Goal: Task Accomplishment & Management: Manage account settings

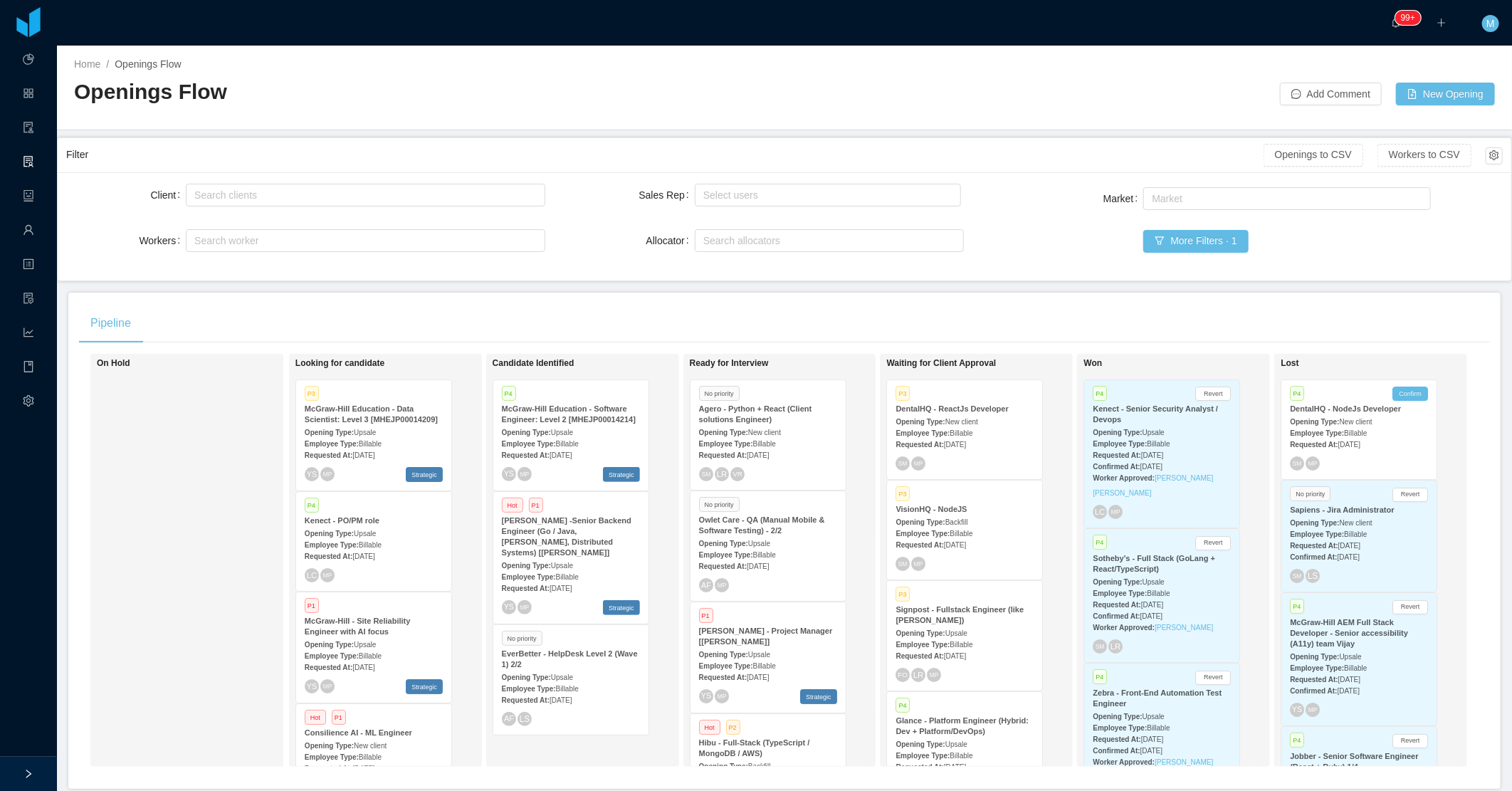
scroll to position [846, 0]
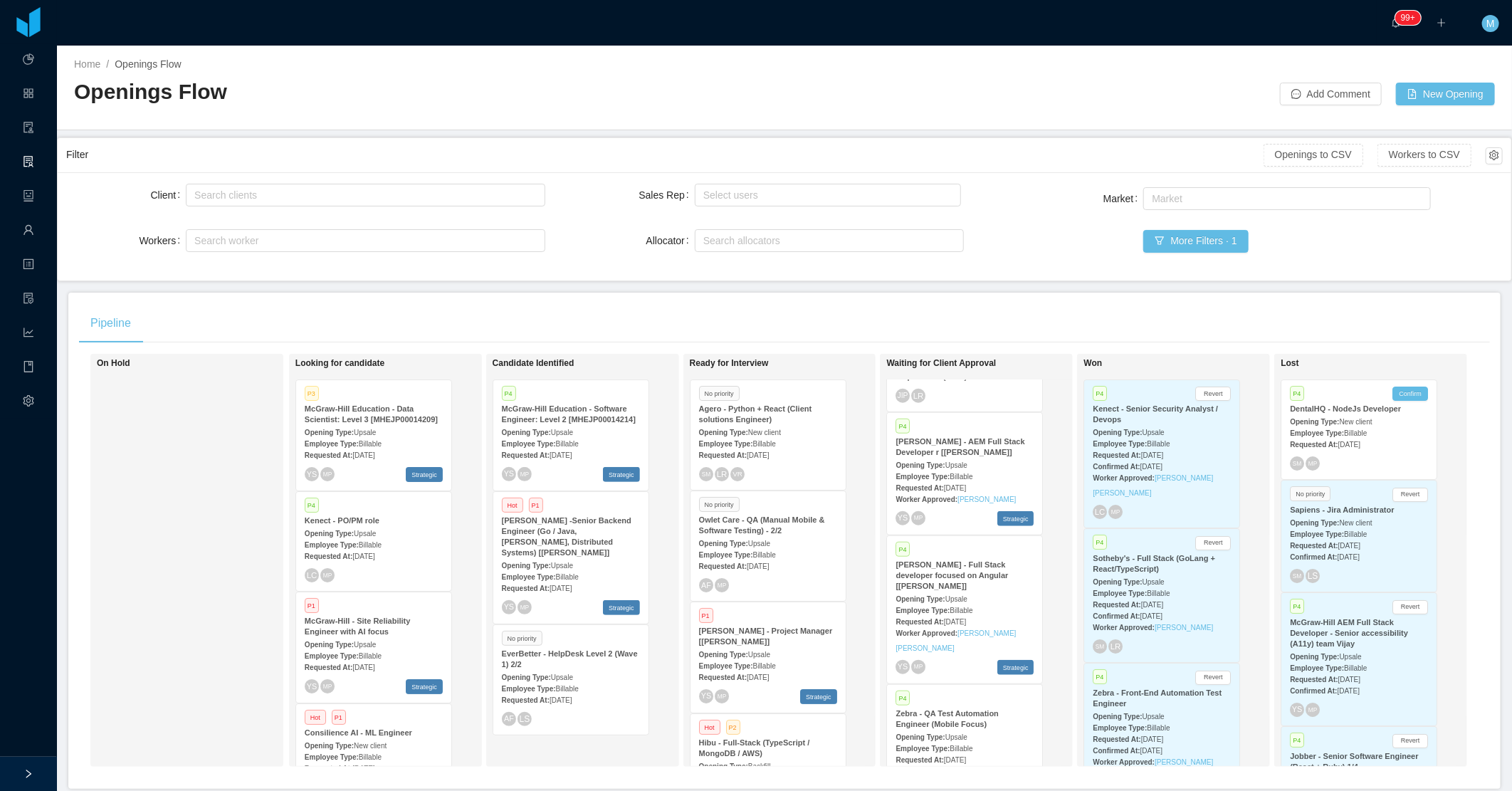
click at [924, 618] on strong "Requested At:" at bounding box center [919, 621] width 47 height 8
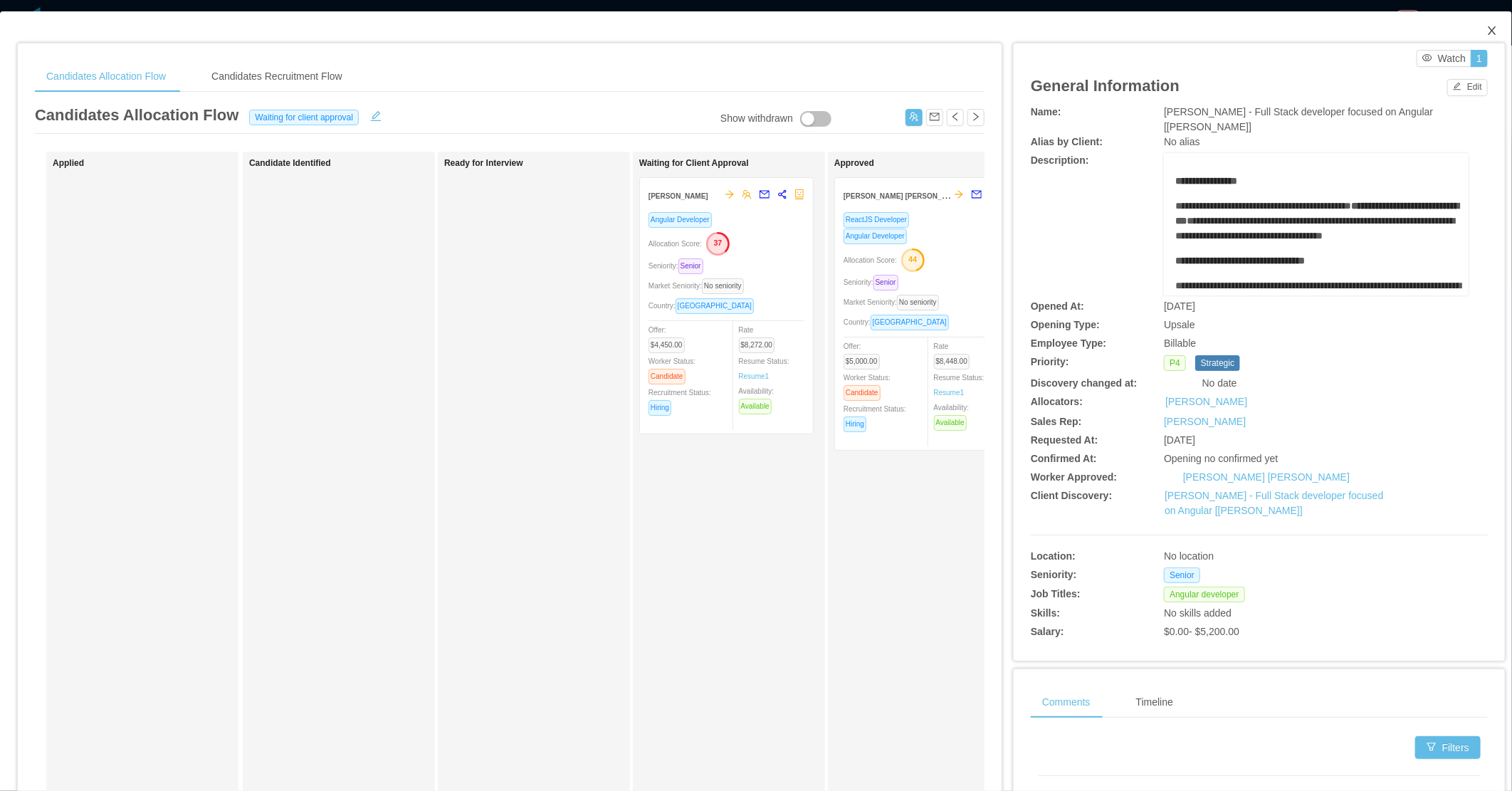
click at [1476, 25] on span "Close" at bounding box center [1492, 31] width 40 height 40
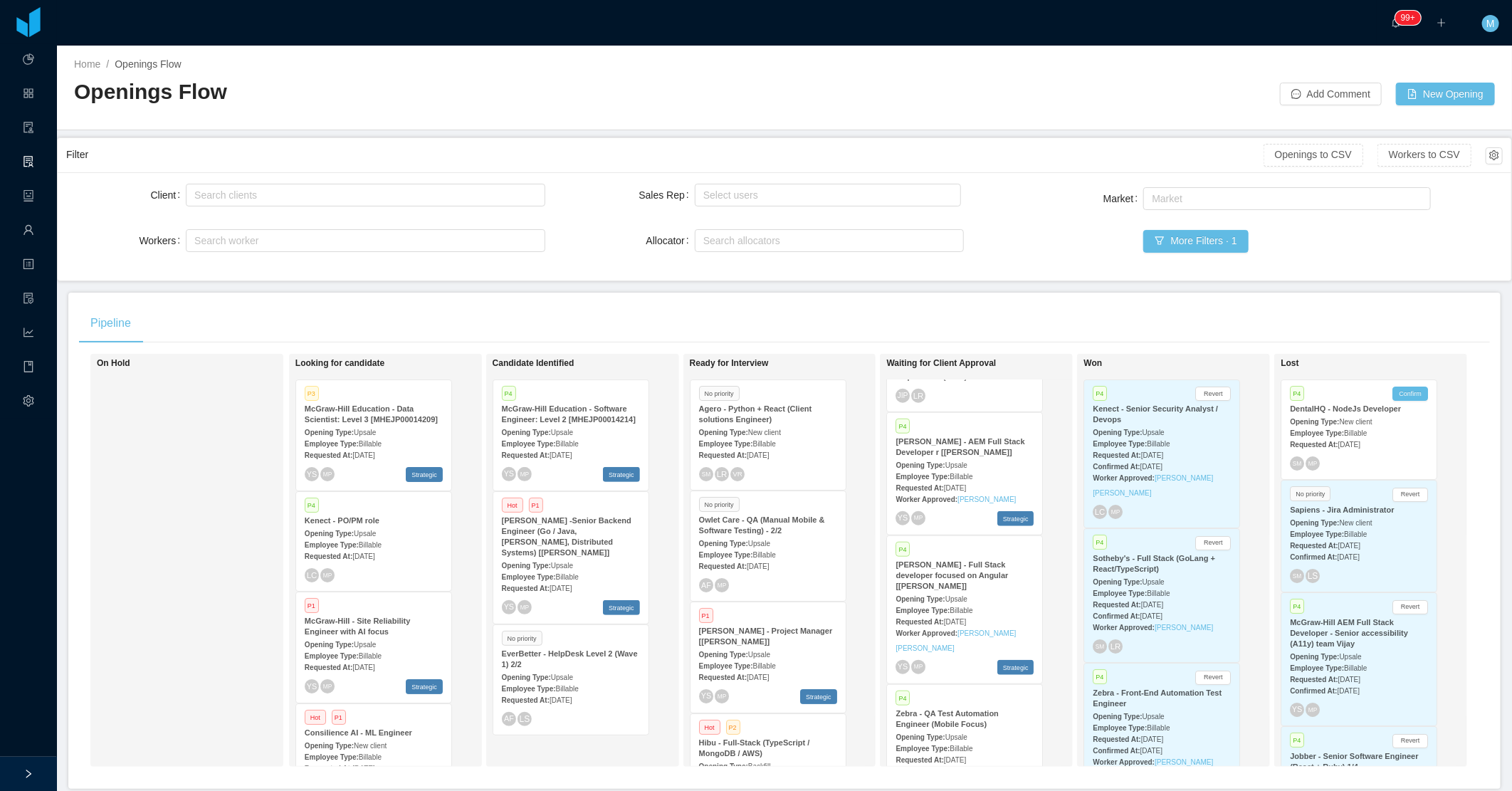
click at [992, 285] on main "Home / Openings Flow / Openings Flow Add Comment New Opening Filter Openings to…" at bounding box center [784, 418] width 1455 height 745
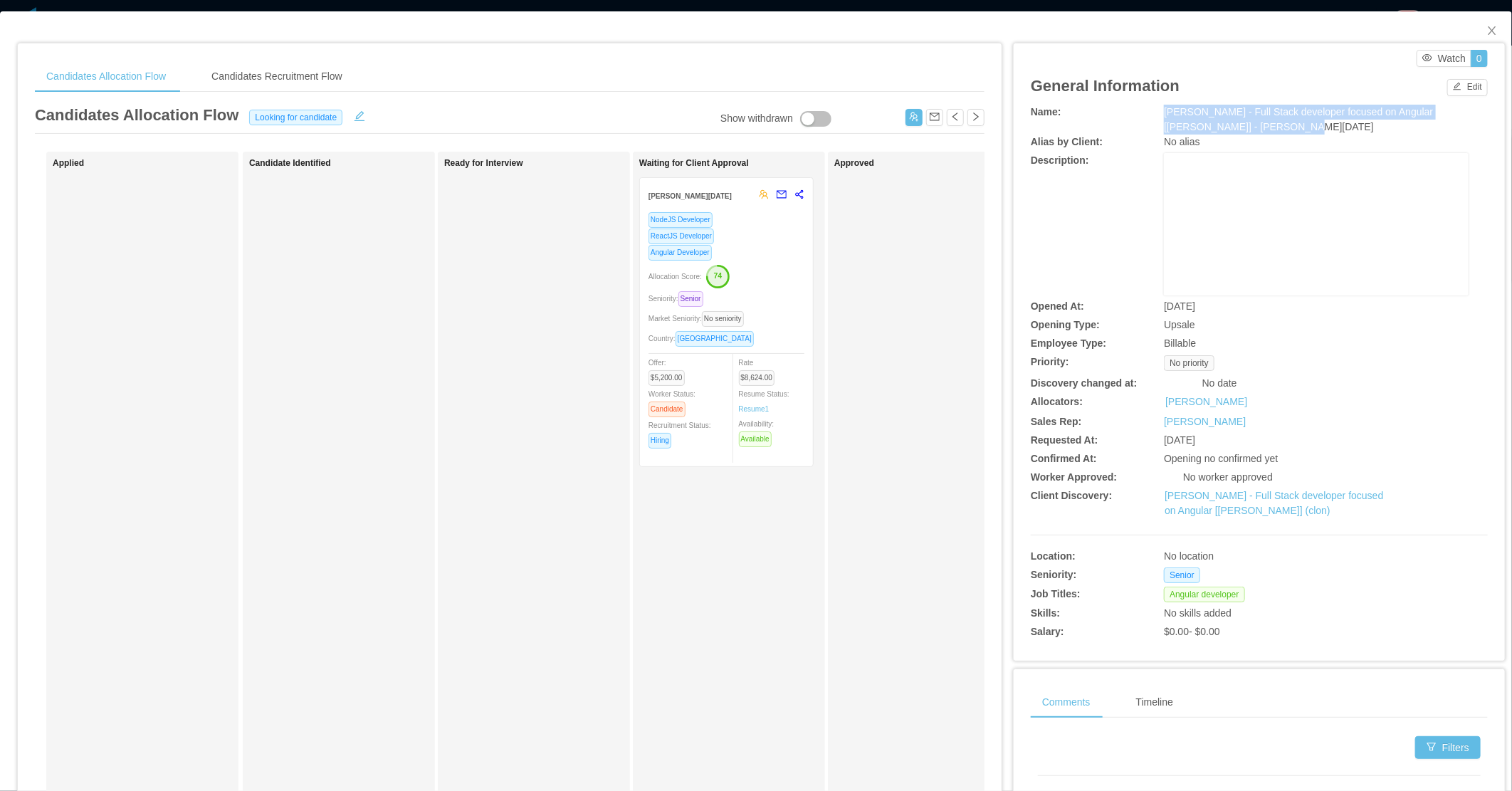
drag, startPoint x: 1152, startPoint y: 109, endPoint x: 1247, endPoint y: 131, distance: 97.5
click at [1247, 131] on div "Name: McGraw-Hill - Full Stack developer focused on Angular [Vijay Yadav] - Leo…" at bounding box center [1259, 120] width 457 height 30
copy div "McGraw-Hill - Full Stack developer focused on Angular [Vijay Yadav] - Leonardo …"
drag, startPoint x: 1485, startPoint y: 31, endPoint x: 1016, endPoint y: 375, distance: 581.6
click at [1486, 31] on icon "icon: close" at bounding box center [1492, 30] width 11 height 11
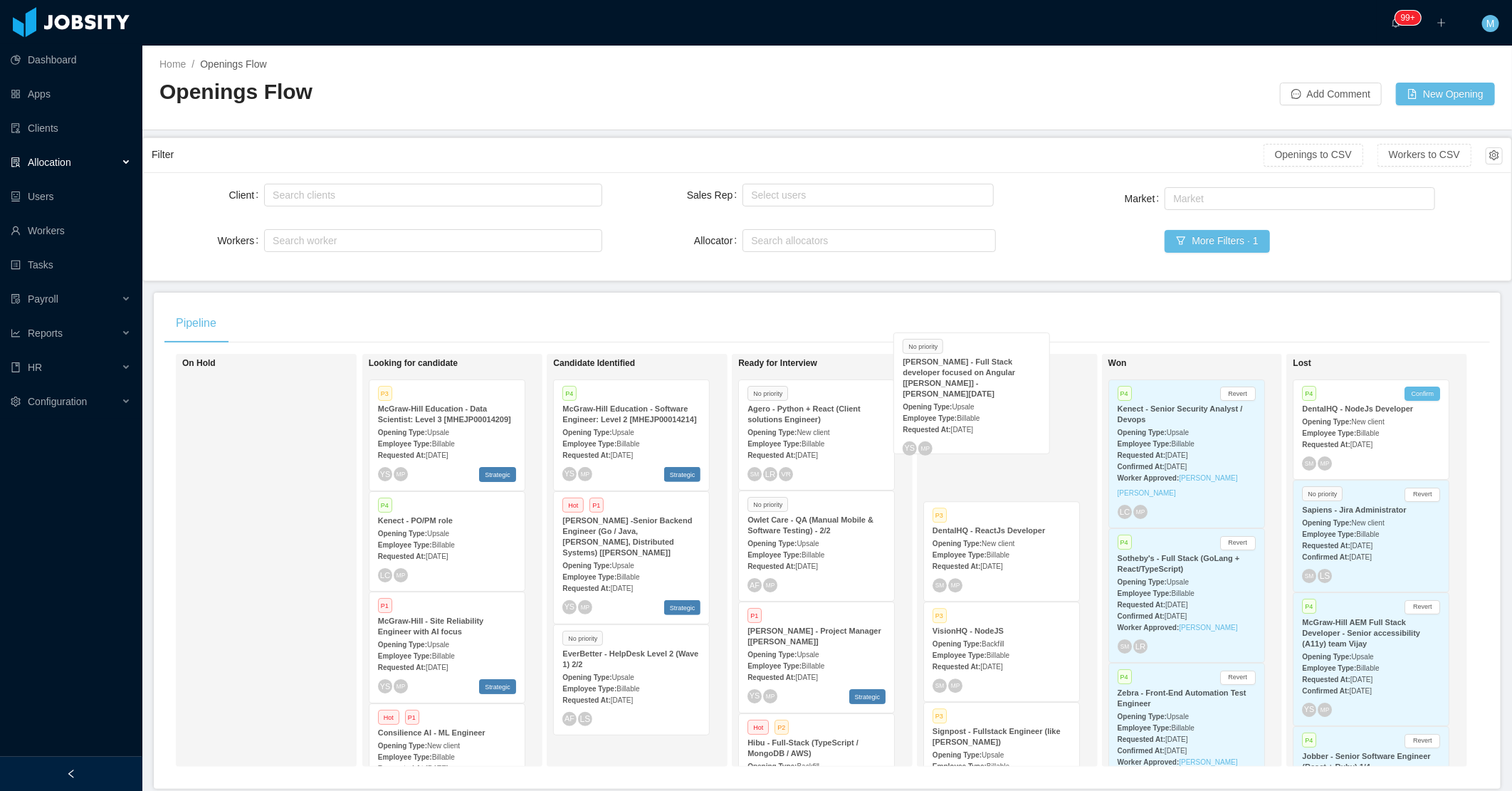
drag, startPoint x: 413, startPoint y: 452, endPoint x: 940, endPoint y: 404, distance: 529.2
click at [940, 404] on div "On Hold Looking for candidate No priority McGraw-Hill - Full Stack developer fo…" at bounding box center [827, 566] width 1326 height 424
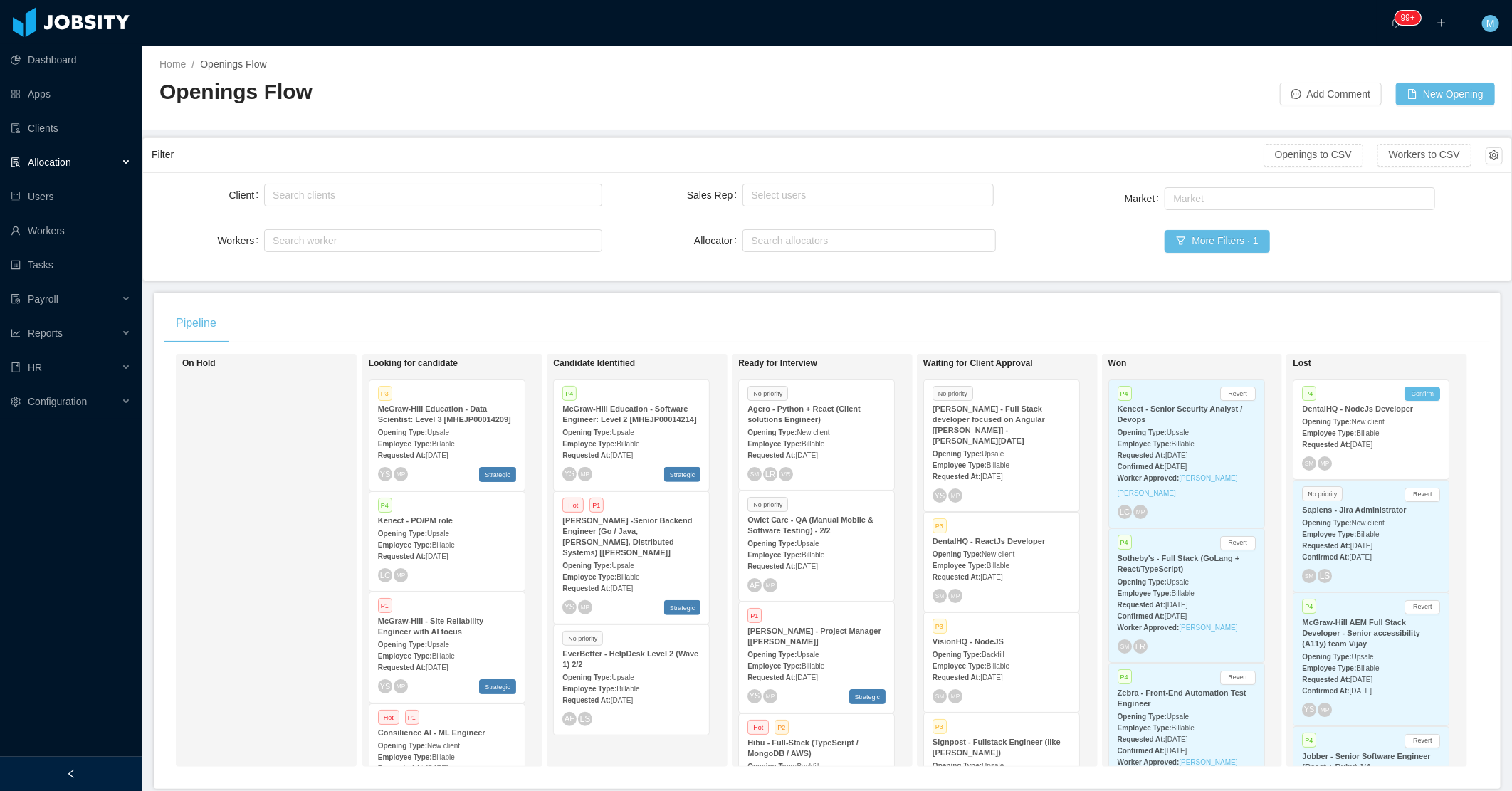
click at [999, 457] on div "Employee Type: Billable" at bounding box center [1001, 464] width 138 height 15
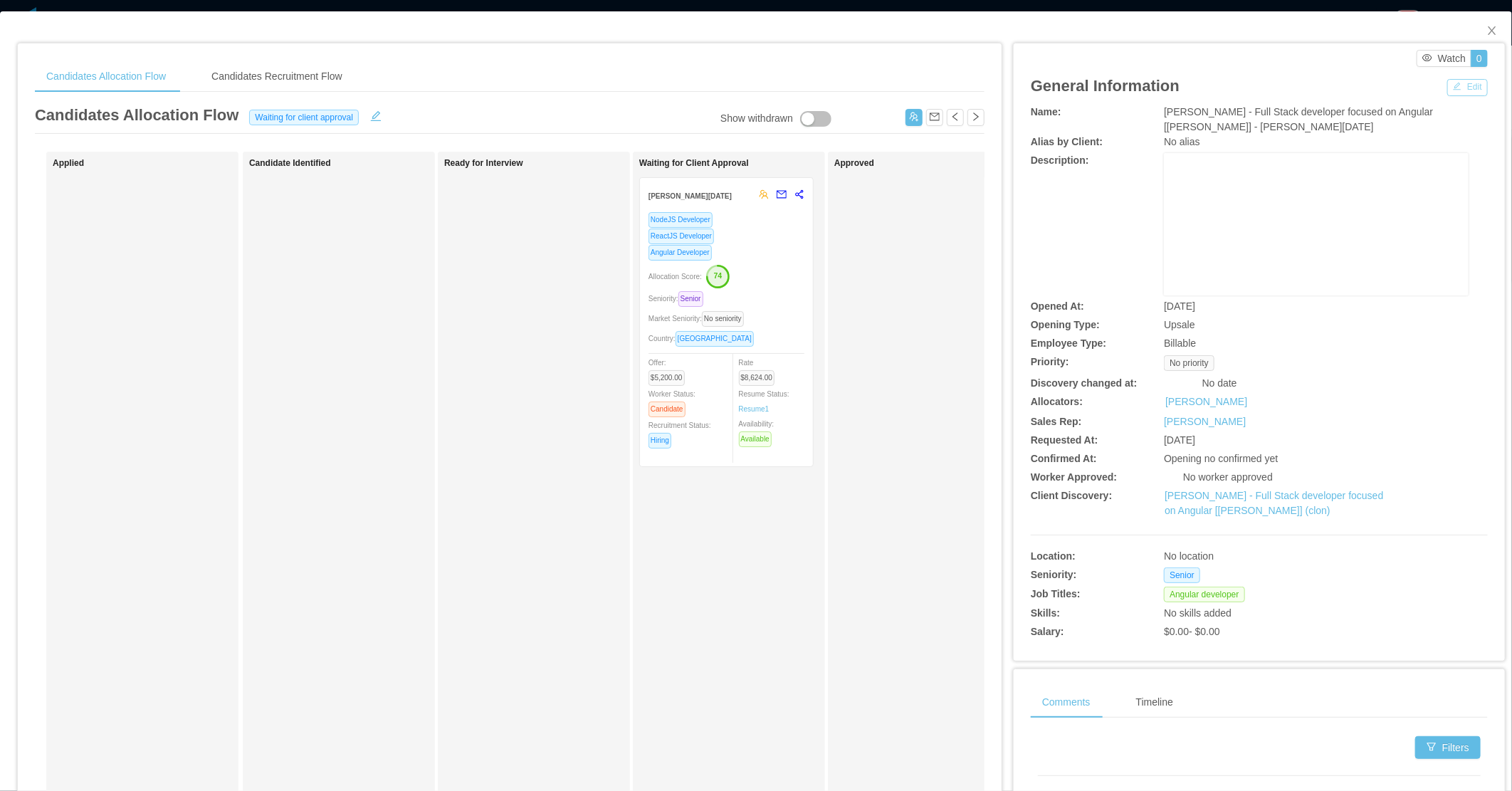
click at [1462, 89] on button "Edit" at bounding box center [1467, 88] width 40 height 17
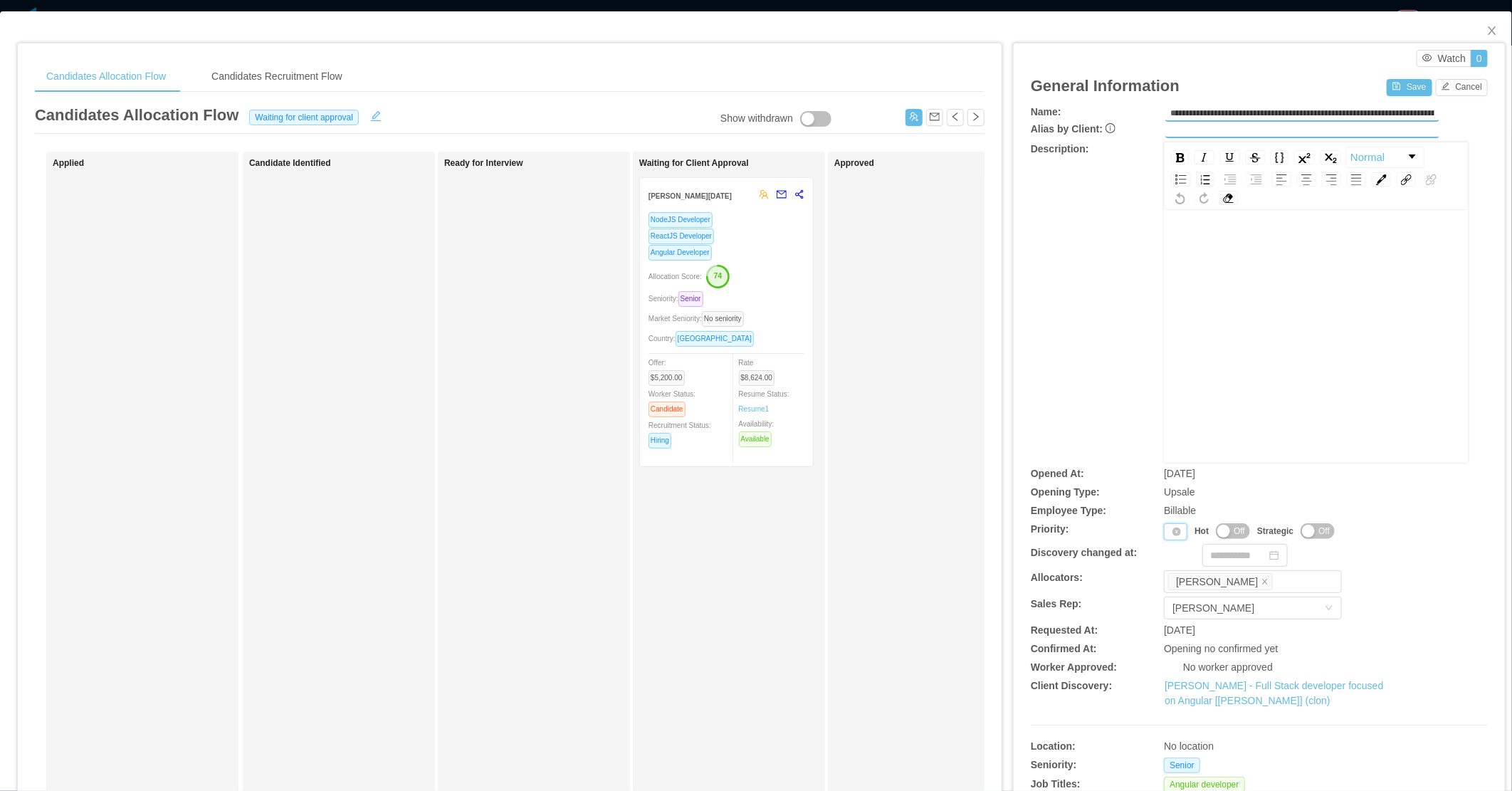
click at [1164, 530] on div "Priority" at bounding box center [1176, 531] width 24 height 17
drag, startPoint x: 1173, startPoint y: 620, endPoint x: 1176, endPoint y: 581, distance: 39.1
click at [1173, 620] on li "P4" at bounding box center [1169, 621] width 29 height 23
click at [1390, 91] on button "Save" at bounding box center [1409, 88] width 45 height 17
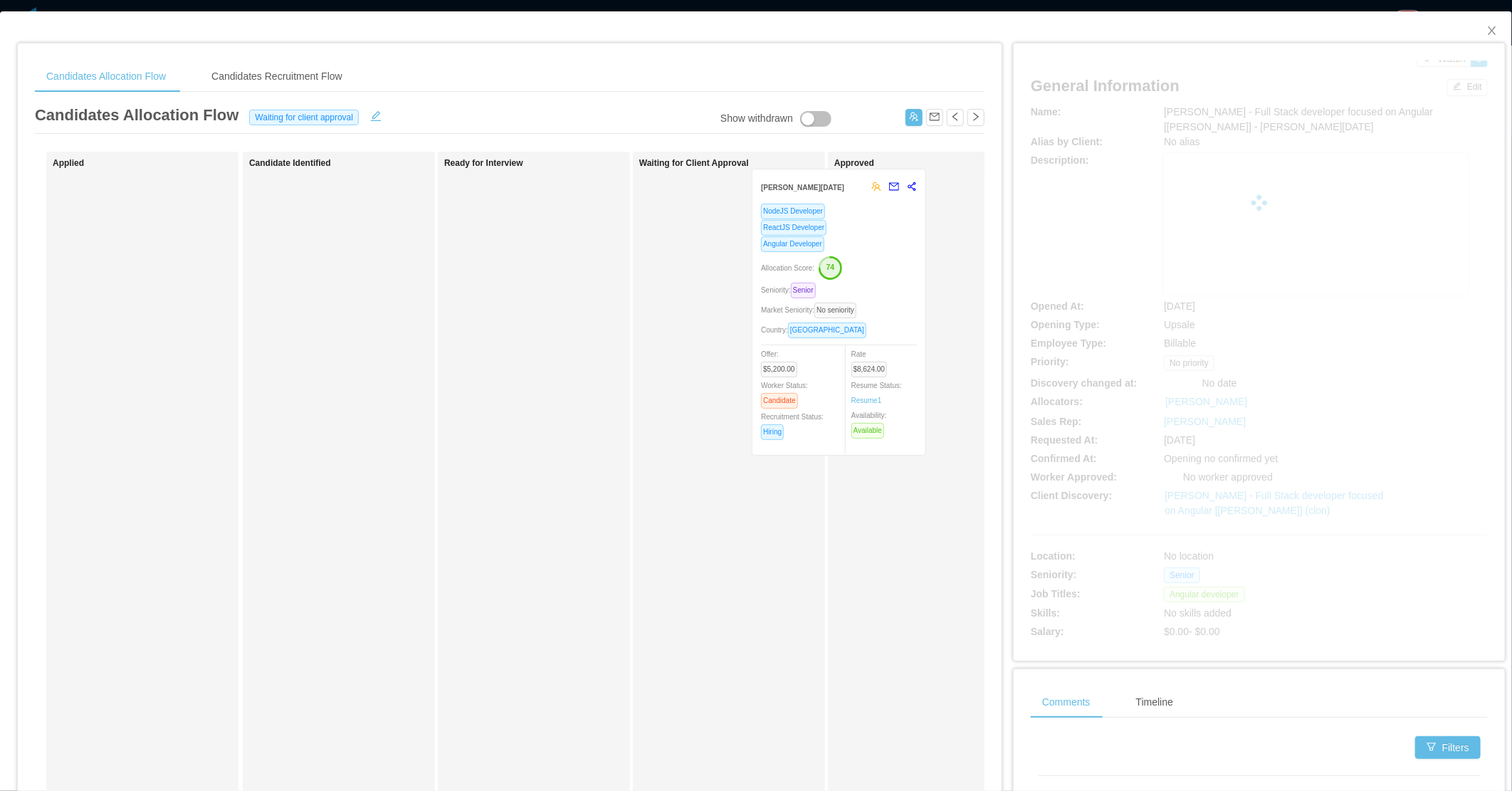
drag, startPoint x: 765, startPoint y: 351, endPoint x: 879, endPoint y: 346, distance: 114.1
click at [879, 345] on div "Applied Candidate Identified Ready for Interview Waiting for Client Approval Le…" at bounding box center [509, 513] width 950 height 723
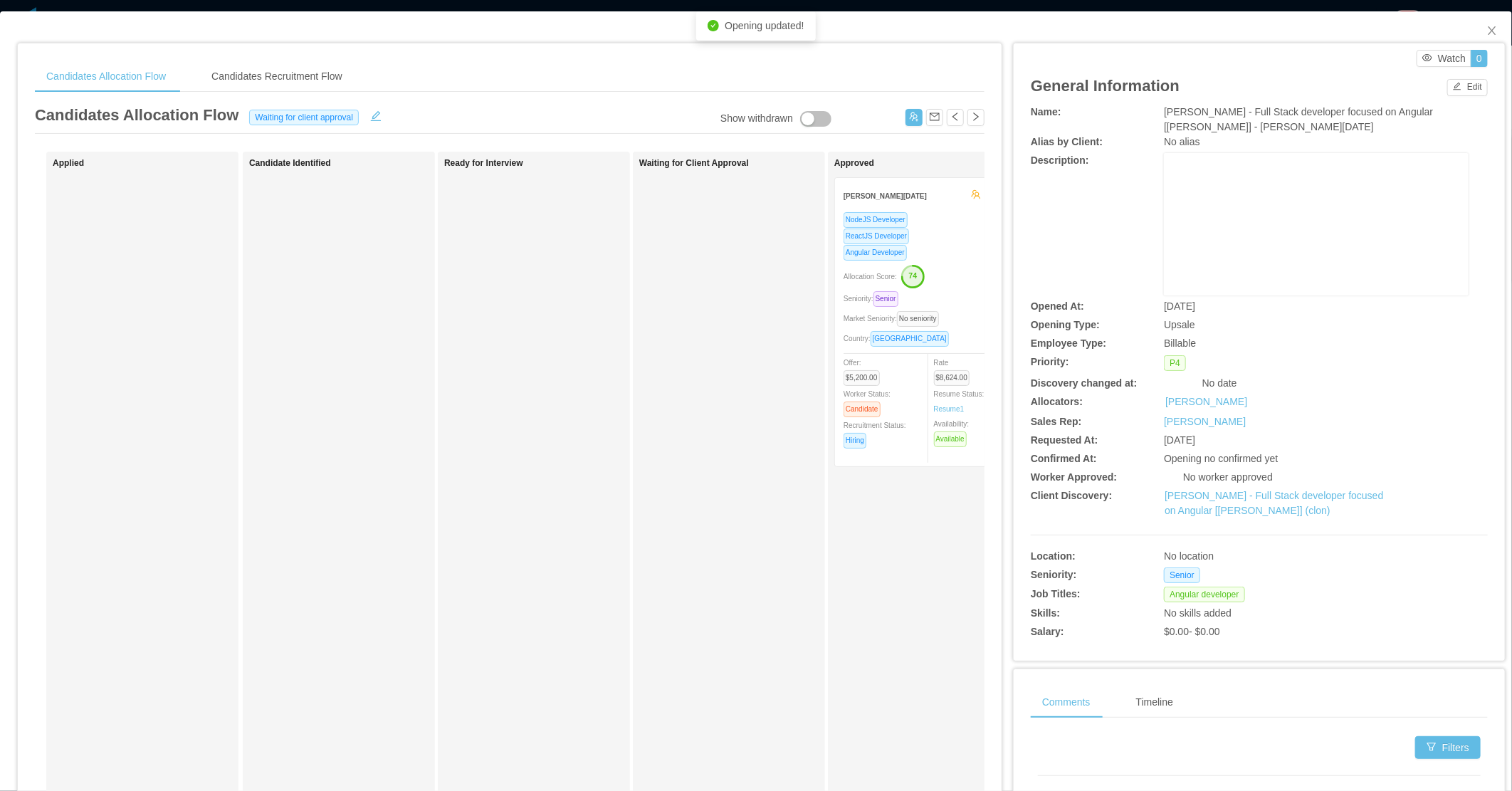
click at [954, 280] on div "Allocation Score: 74" at bounding box center [922, 275] width 156 height 23
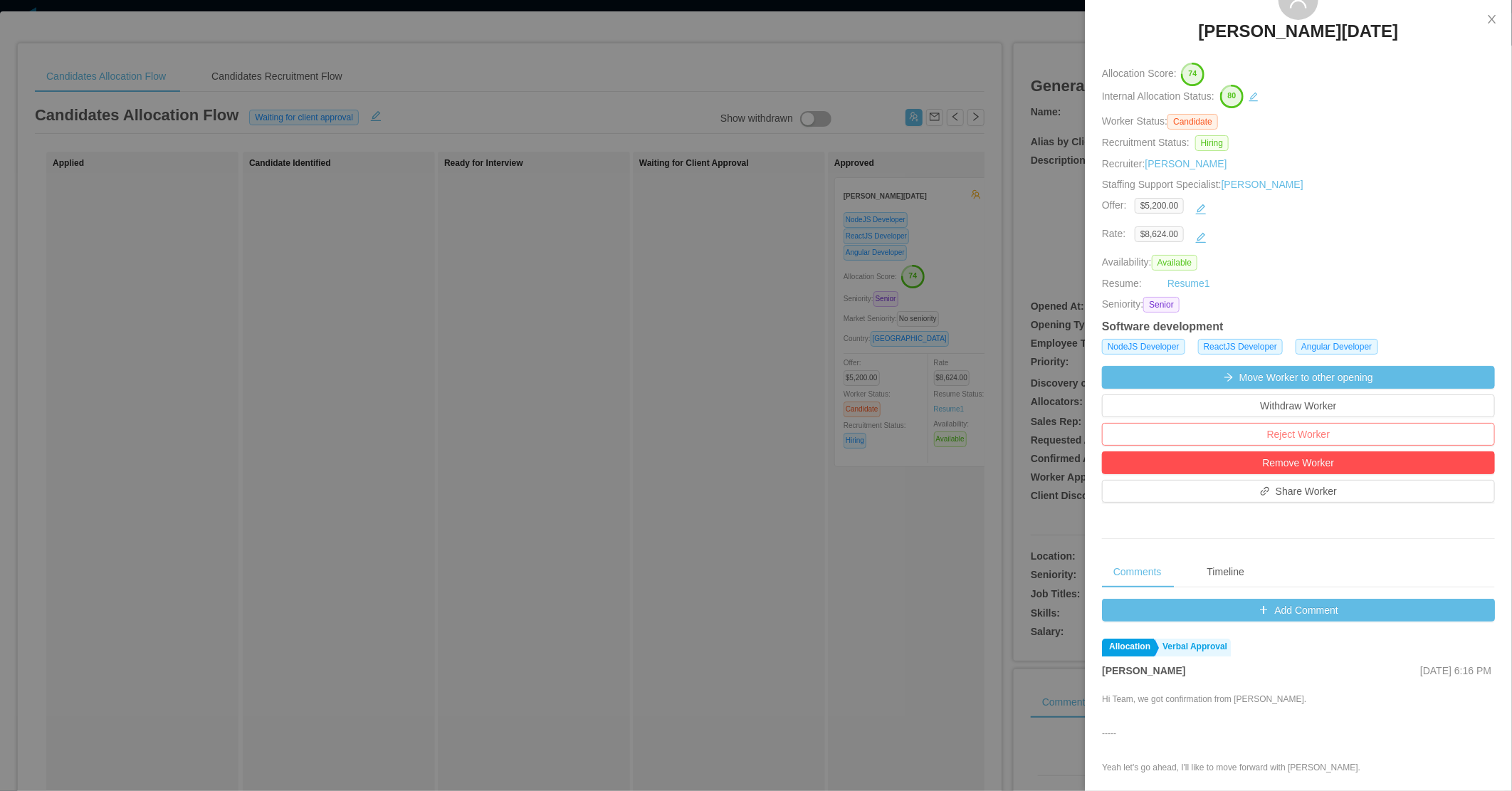
scroll to position [316, 0]
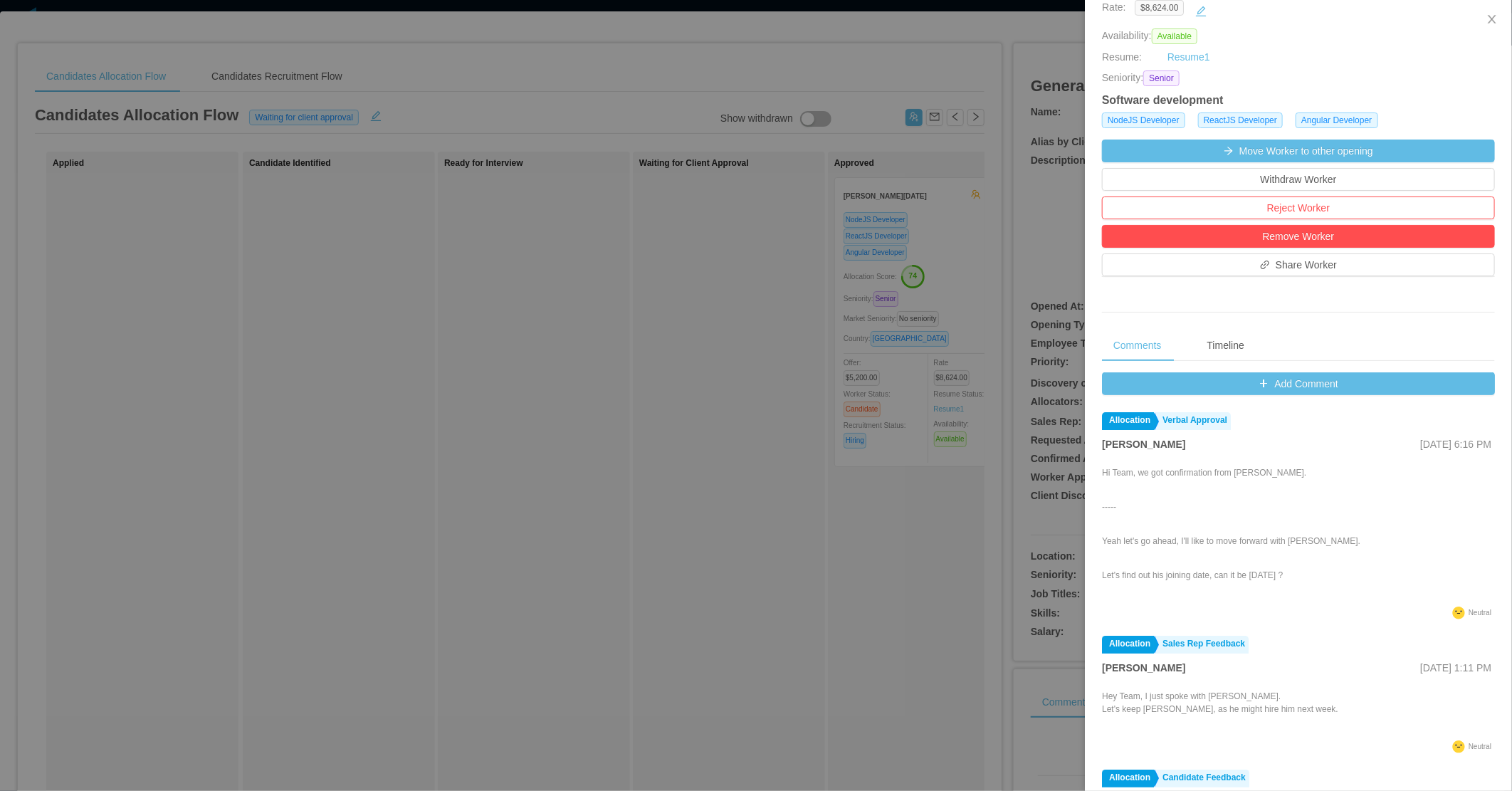
drag, startPoint x: 732, startPoint y: 530, endPoint x: 605, endPoint y: 390, distance: 189.0
click at [732, 529] on div at bounding box center [756, 395] width 1512 height 791
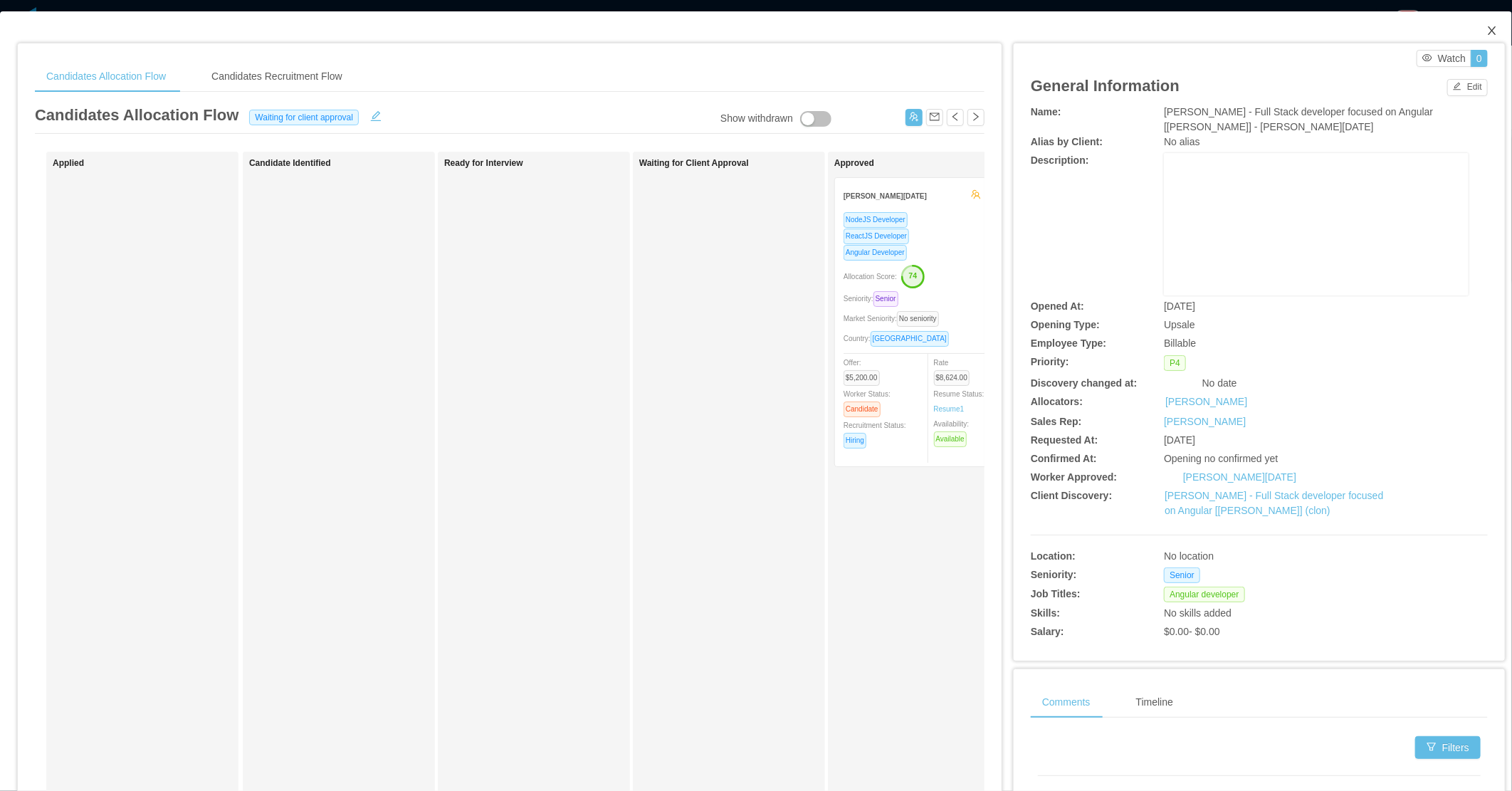
click at [1488, 30] on icon "icon: close" at bounding box center [1492, 30] width 8 height 8
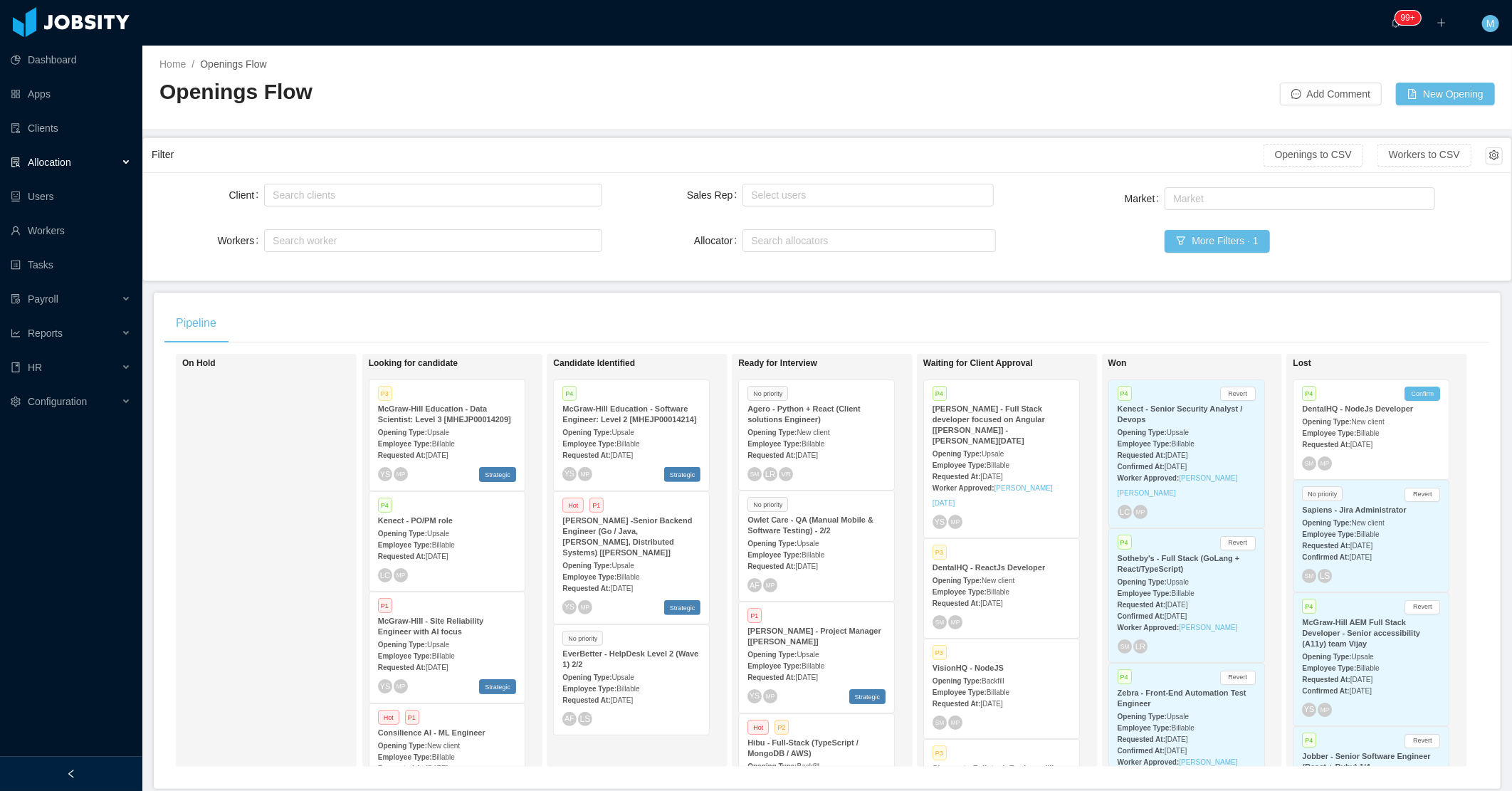
click at [1002, 445] on div "Opening Type: Upsale" at bounding box center [1001, 453] width 138 height 15
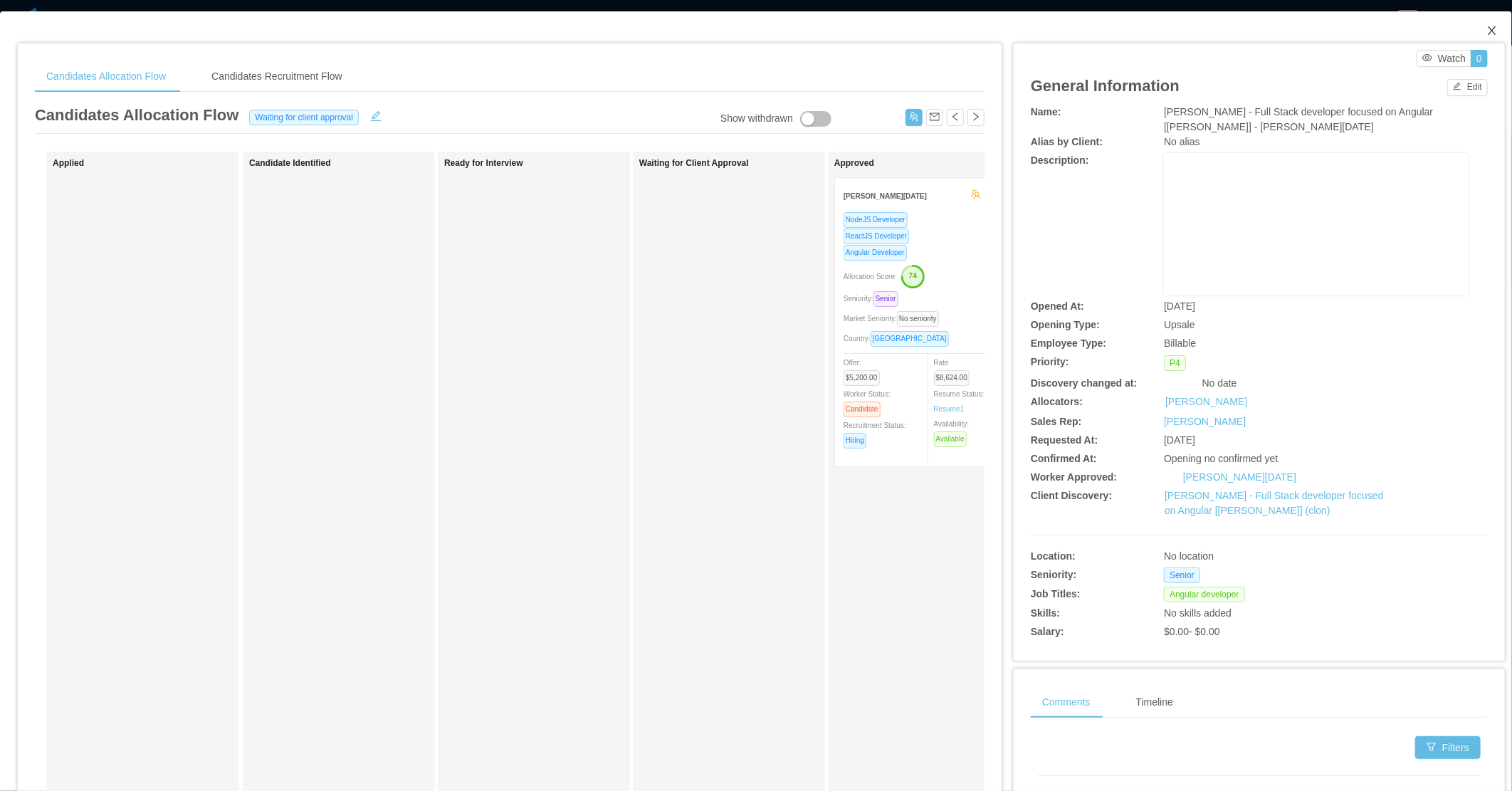
click at [1486, 29] on icon "icon: close" at bounding box center [1492, 30] width 11 height 11
